Goal: Transaction & Acquisition: Purchase product/service

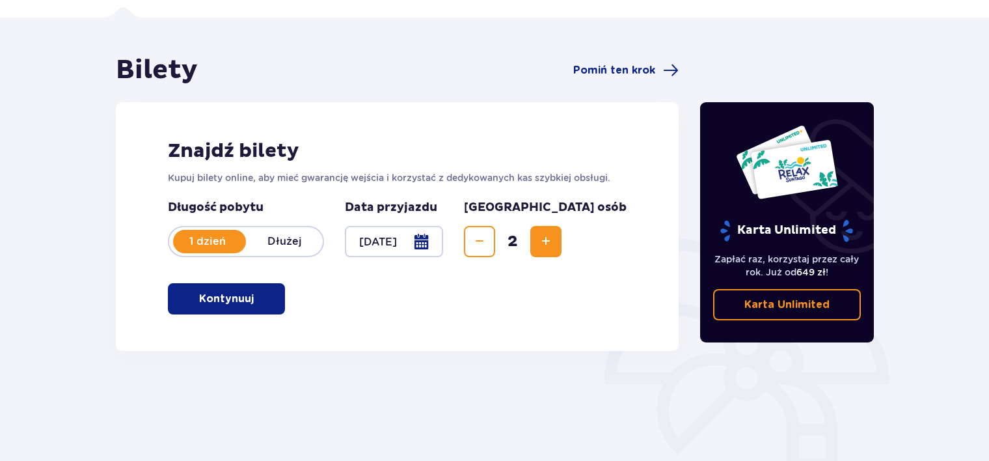
scroll to position [83, 0]
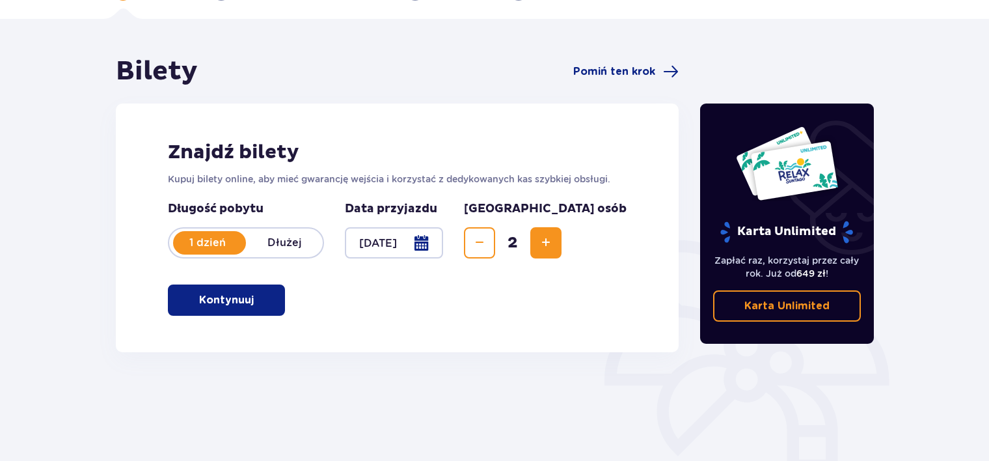
click at [221, 308] on button "Kontynuuj" at bounding box center [226, 299] width 117 height 31
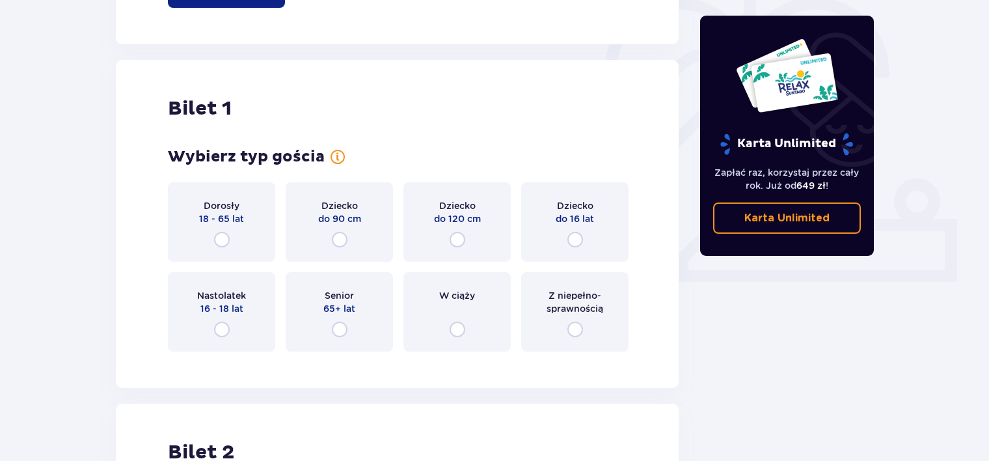
scroll to position [435, 0]
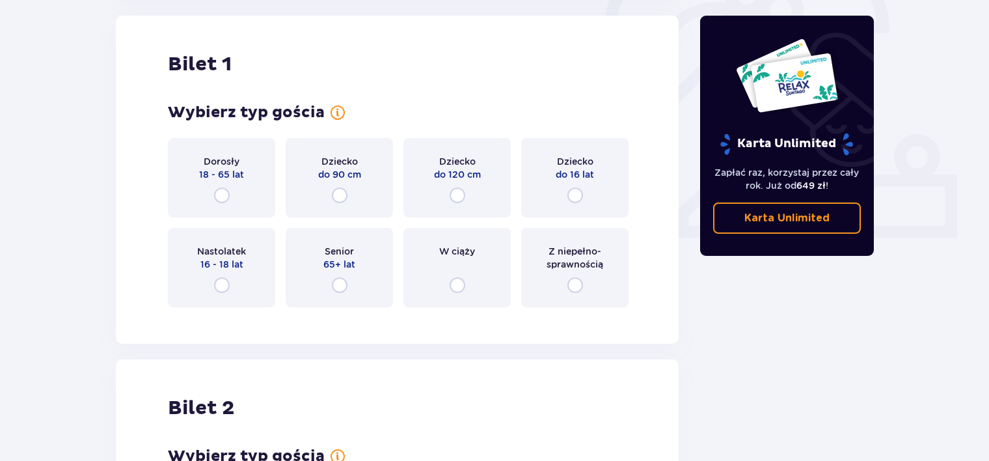
click at [236, 193] on div "Dorosły 18 - 65 lat" at bounding box center [221, 177] width 107 height 79
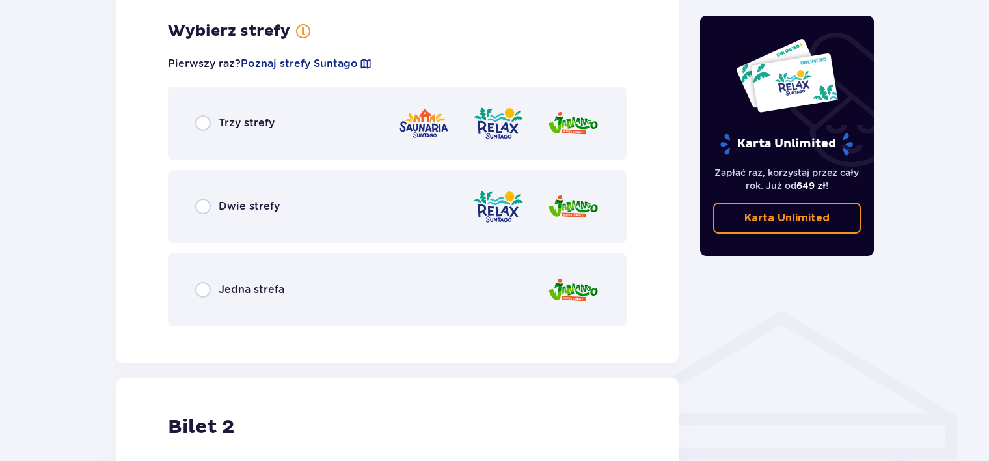
scroll to position [752, 0]
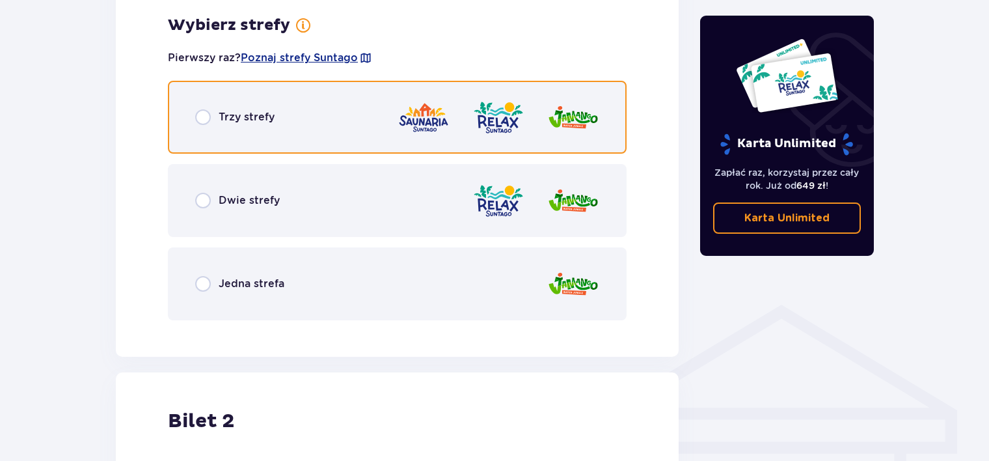
click at [197, 118] on input "radio" at bounding box center [203, 117] width 16 height 16
radio input "true"
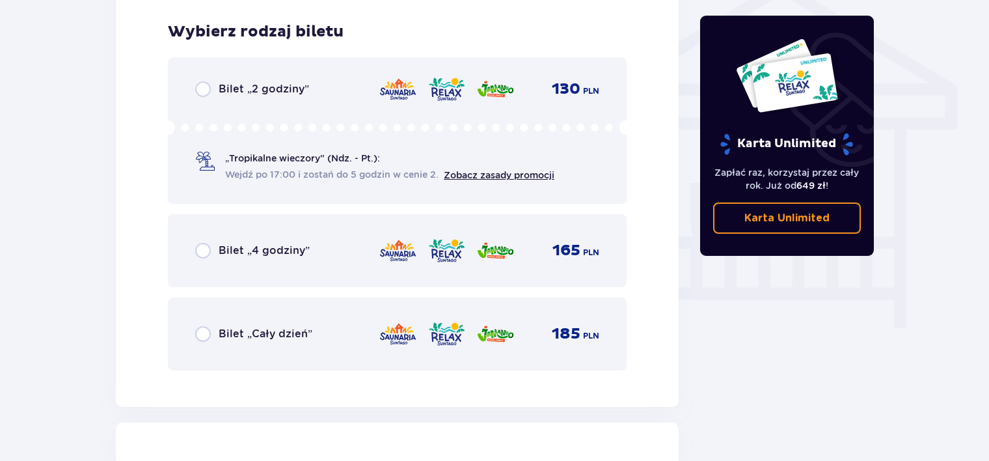
scroll to position [1083, 0]
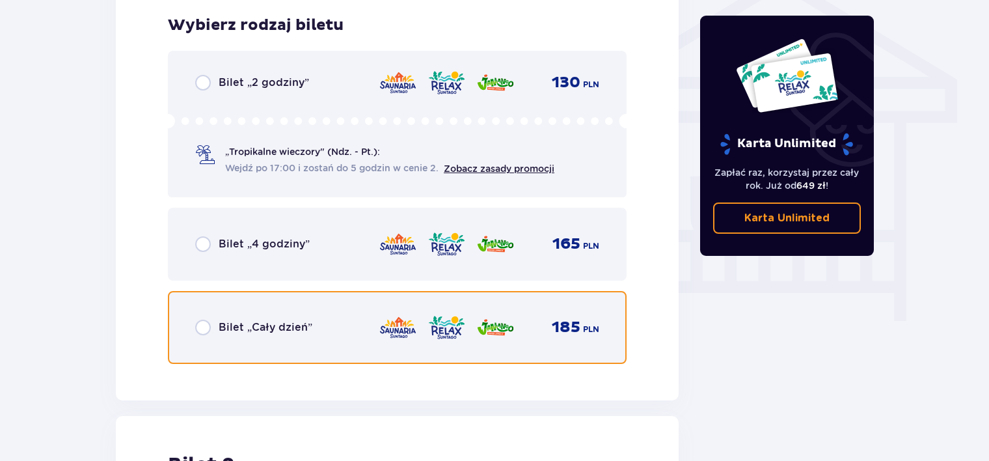
click at [207, 331] on input "radio" at bounding box center [203, 327] width 16 height 16
radio input "true"
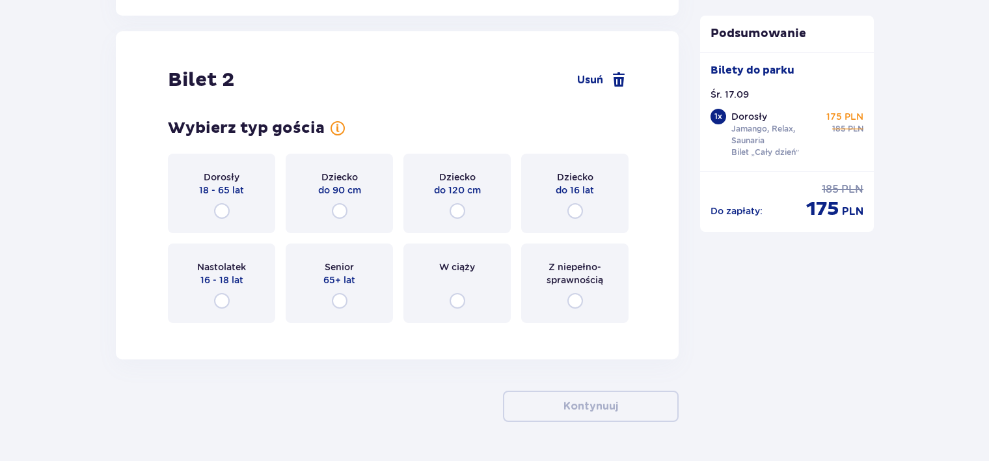
scroll to position [1482, 0]
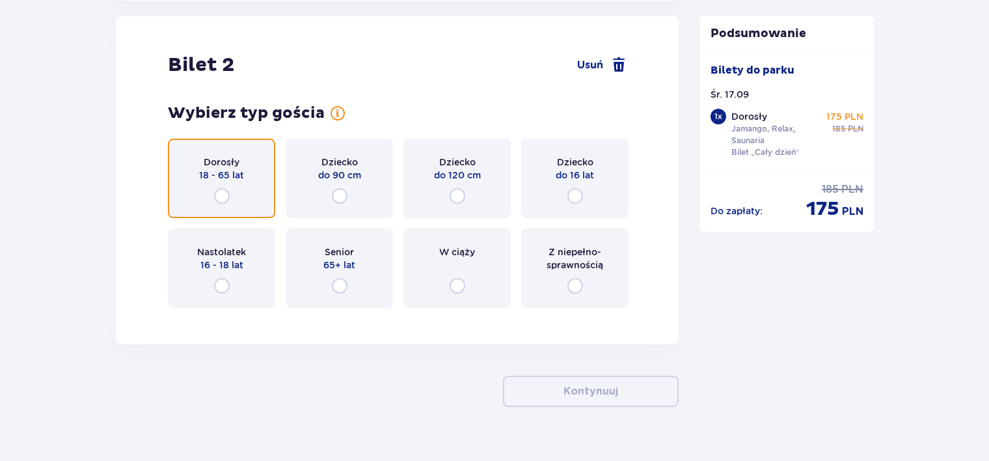
click at [226, 198] on input "radio" at bounding box center [222, 196] width 16 height 16
radio input "true"
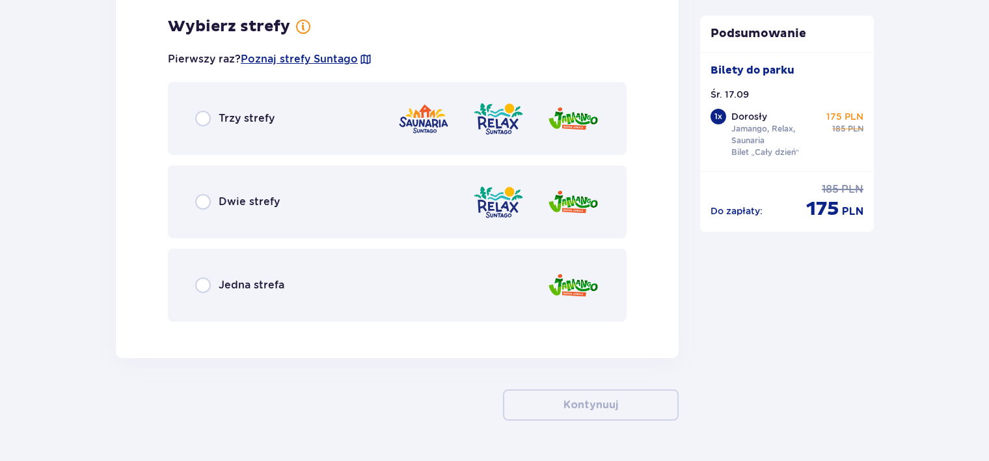
scroll to position [1800, 0]
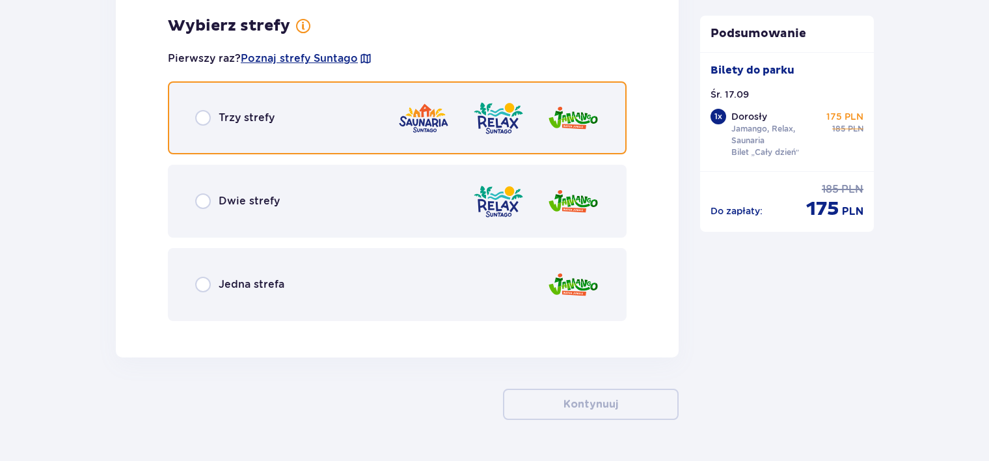
click at [206, 112] on input "radio" at bounding box center [203, 118] width 16 height 16
radio input "true"
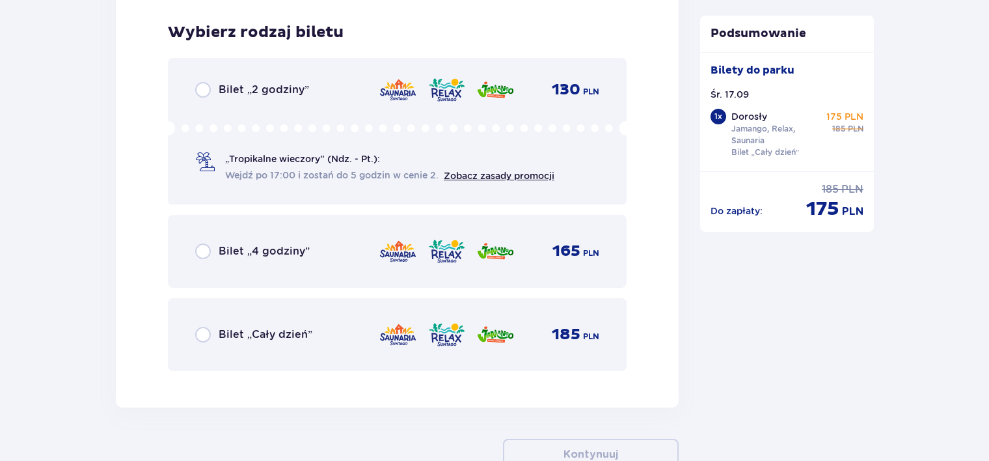
scroll to position [2130, 0]
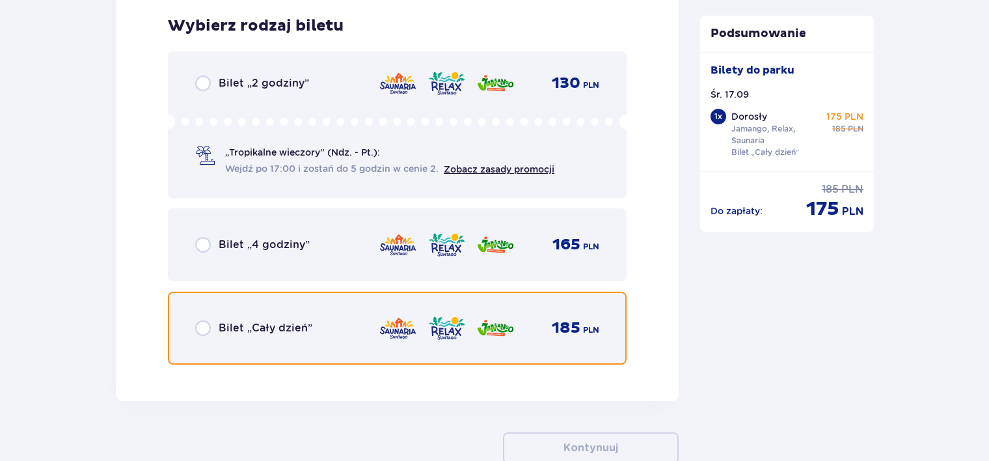
click at [195, 325] on input "radio" at bounding box center [203, 328] width 16 height 16
radio input "true"
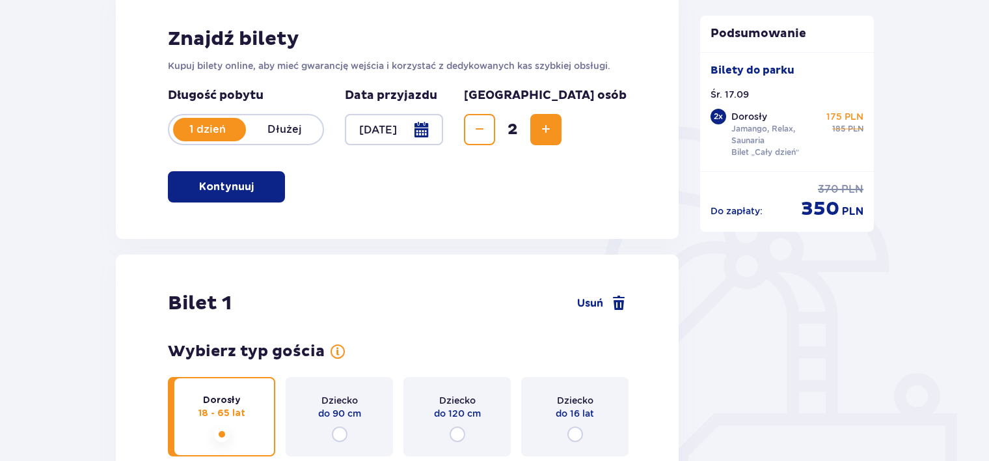
scroll to position [0, 0]
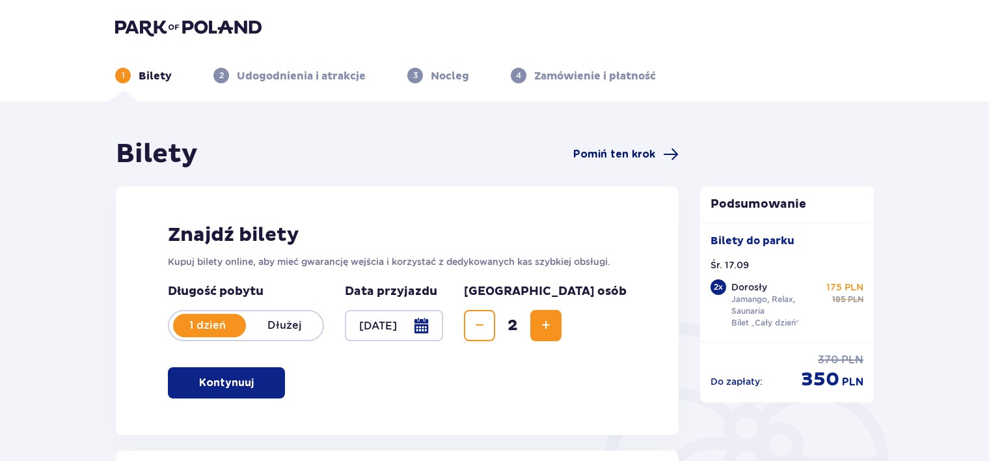
click at [623, 156] on span "Pomiń ten krok" at bounding box center [614, 154] width 82 height 14
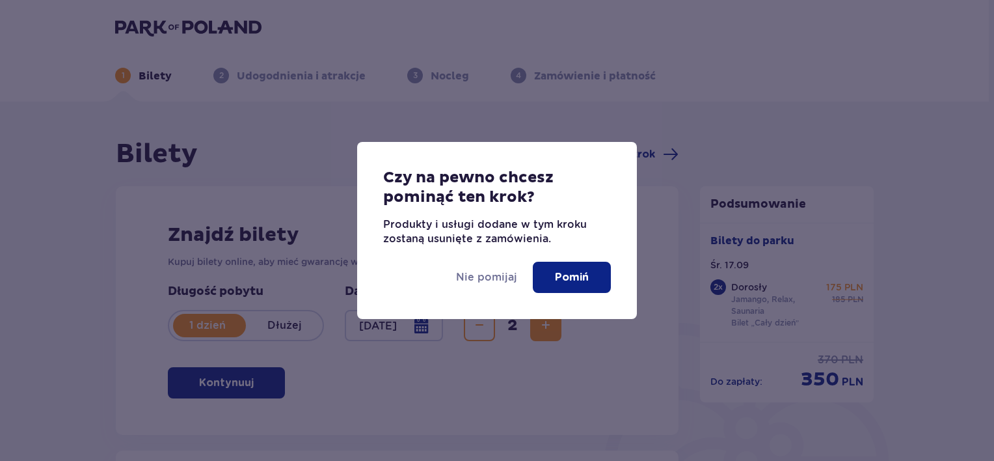
click at [565, 276] on p "Pomiń" at bounding box center [572, 277] width 34 height 14
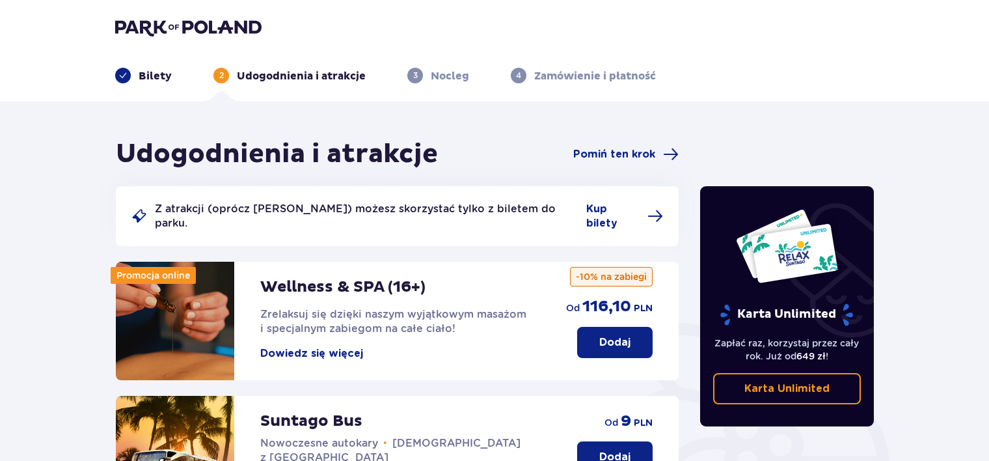
click at [185, 34] on img at bounding box center [188, 27] width 146 height 18
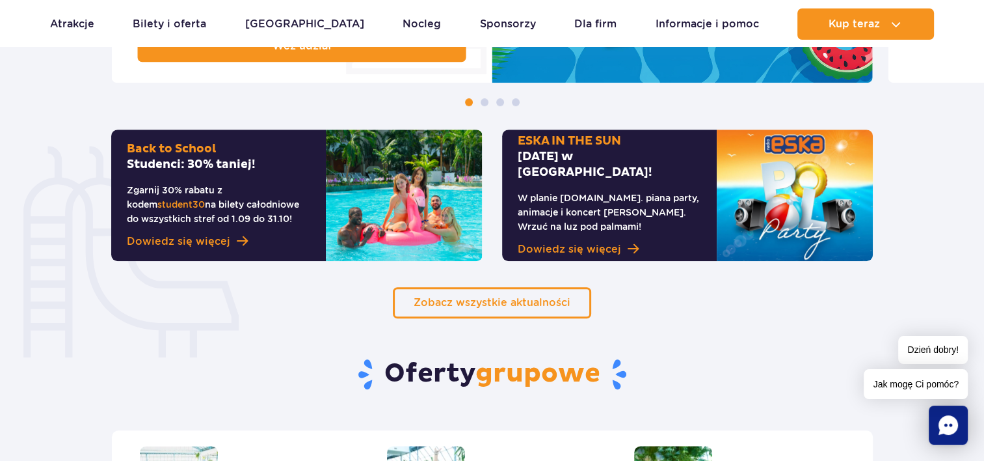
scroll to position [819, 0]
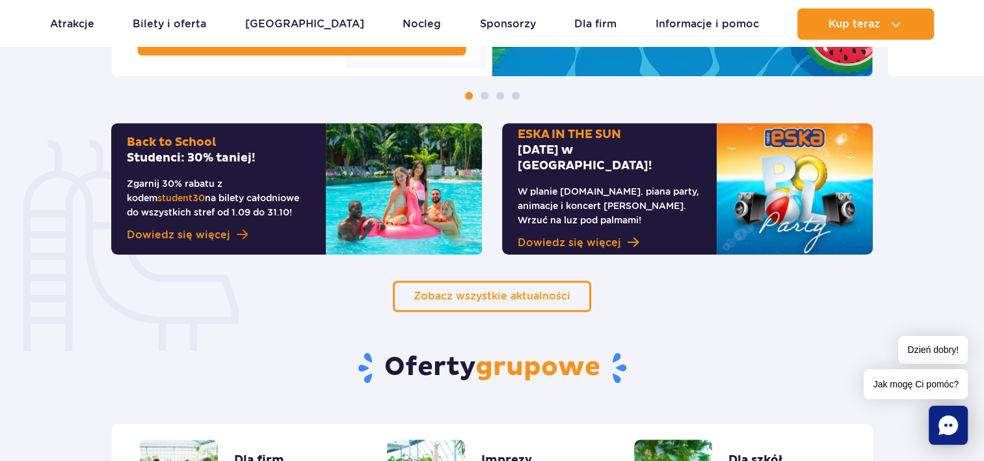
click at [229, 234] on link "Dowiedz się więcej" at bounding box center [218, 235] width 183 height 16
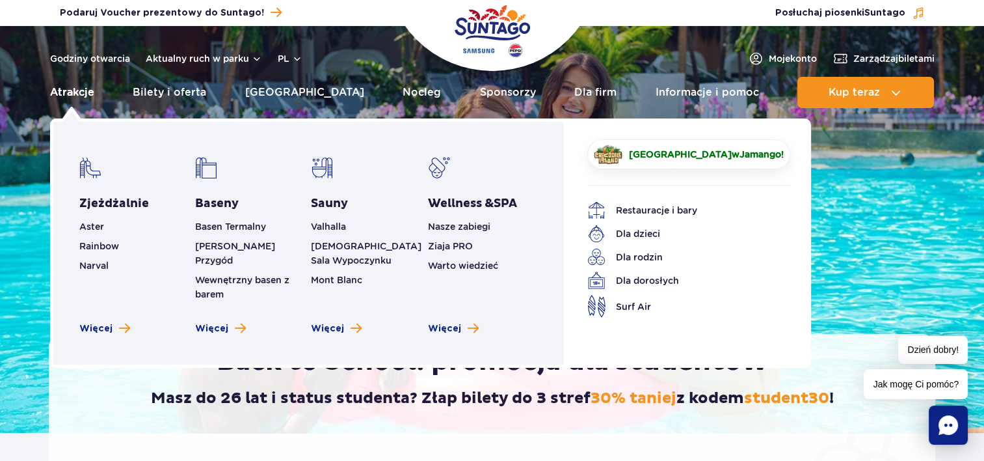
click at [75, 88] on link "Atrakcje" at bounding box center [72, 92] width 44 height 31
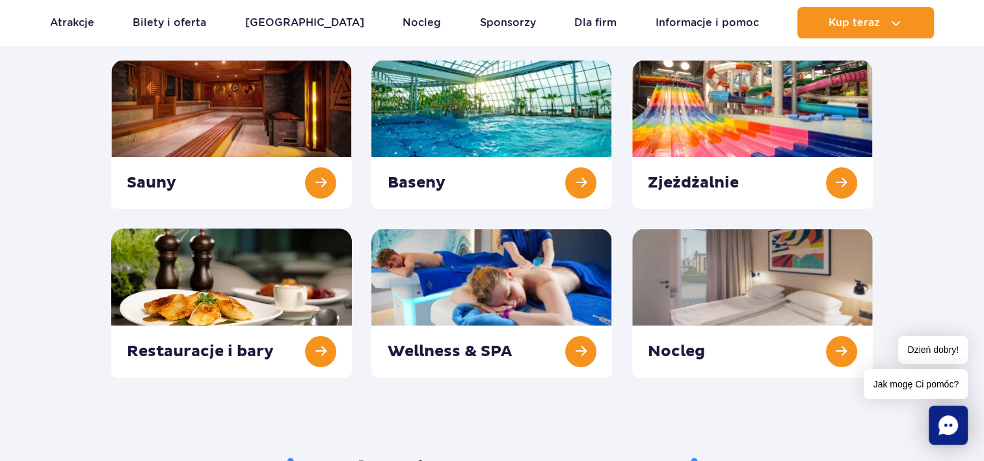
scroll to position [187, 0]
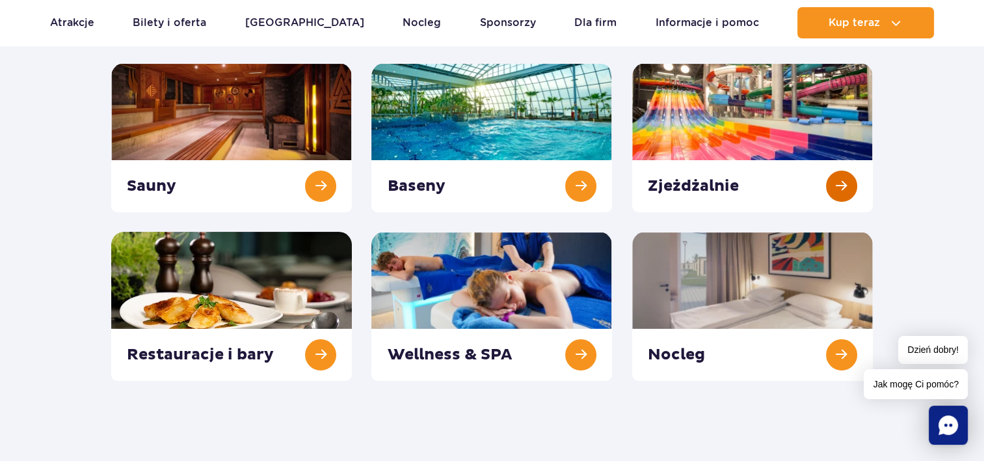
click at [780, 146] on link at bounding box center [752, 137] width 241 height 149
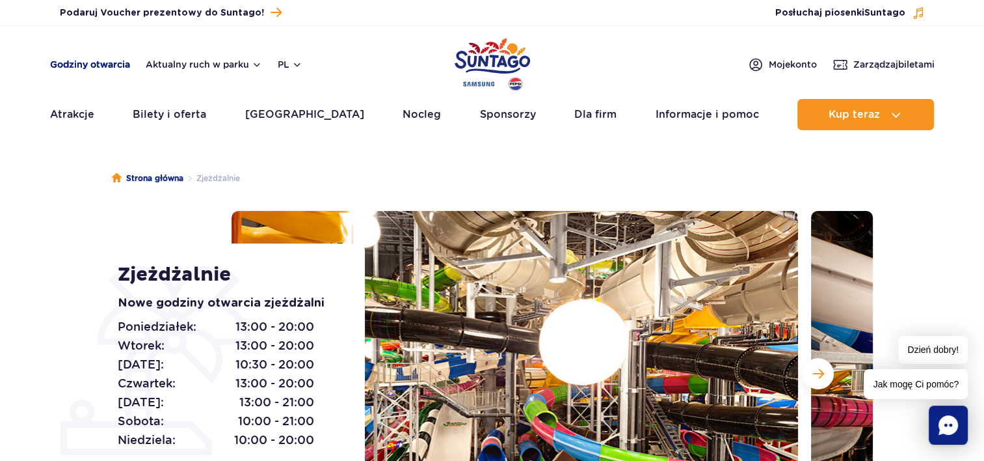
click at [91, 64] on link "Godziny otwarcia" at bounding box center [90, 64] width 80 height 13
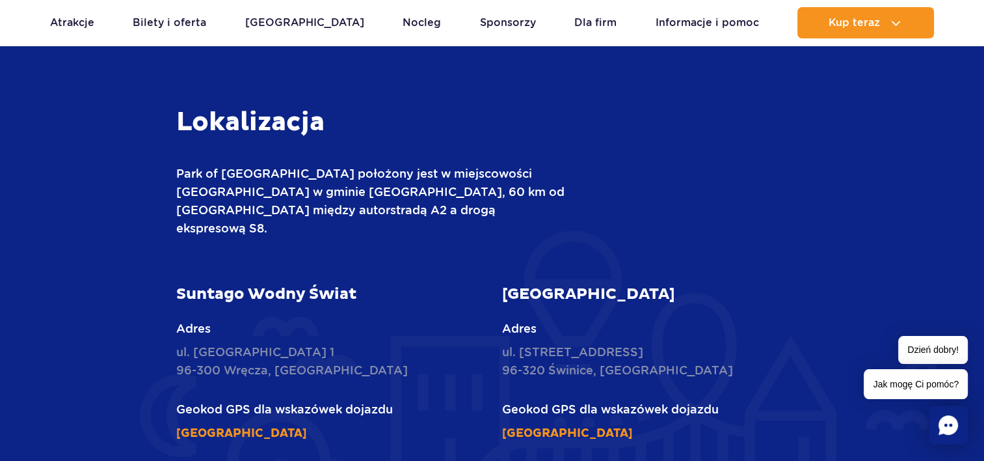
scroll to position [1043, 0]
